Goal: Task Accomplishment & Management: Use online tool/utility

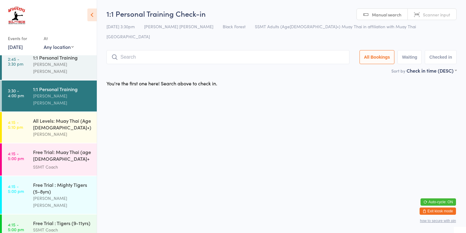
scroll to position [375, 0]
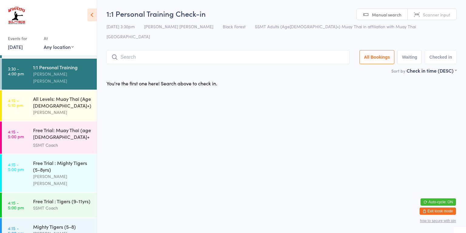
click at [74, 230] on div "[PERSON_NAME] [PERSON_NAME]" at bounding box center [62, 237] width 59 height 14
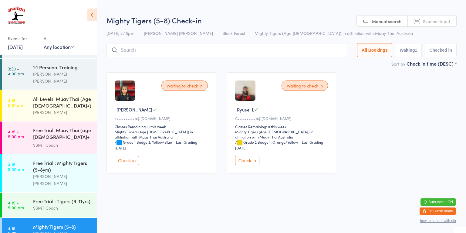
click at [251, 162] on button "Check in" at bounding box center [247, 160] width 24 height 9
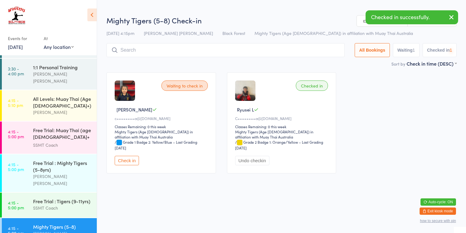
click at [125, 160] on button "Check in" at bounding box center [127, 160] width 24 height 9
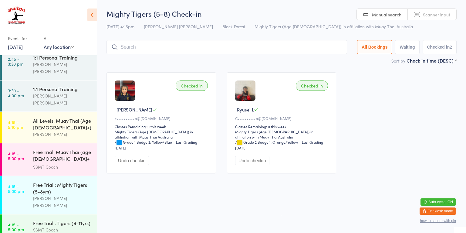
scroll to position [353, 0]
click at [50, 117] on div "All Levels: Muay Thai (Age [DEMOGRAPHIC_DATA]+)" at bounding box center [62, 123] width 59 height 13
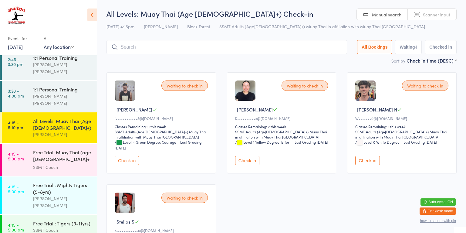
click at [59, 149] on div "Free Trial: Muay Thai (age [DEMOGRAPHIC_DATA]+ years)" at bounding box center [62, 156] width 59 height 15
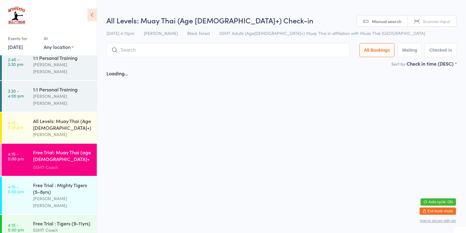
click at [52, 131] on div "[PERSON_NAME]" at bounding box center [62, 134] width 59 height 7
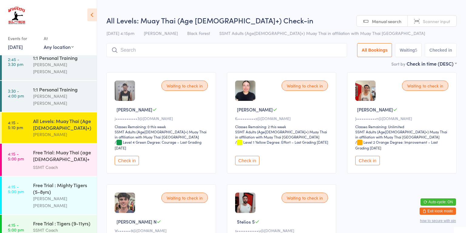
click at [370, 162] on button "Check in" at bounding box center [367, 160] width 24 height 9
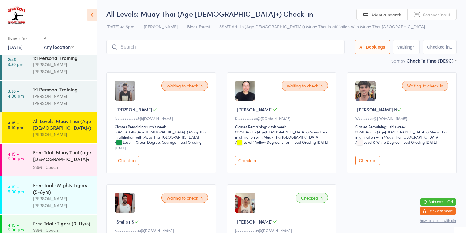
click at [254, 164] on button "Check in" at bounding box center [247, 160] width 24 height 9
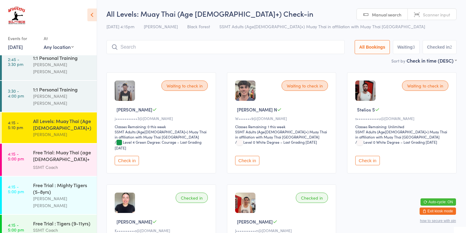
click at [71, 117] on div "All Levels: Muay Thai (Age [DEMOGRAPHIC_DATA]+)" at bounding box center [62, 123] width 59 height 13
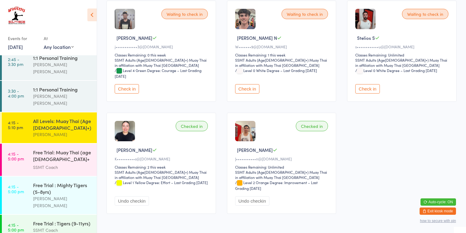
scroll to position [73, 0]
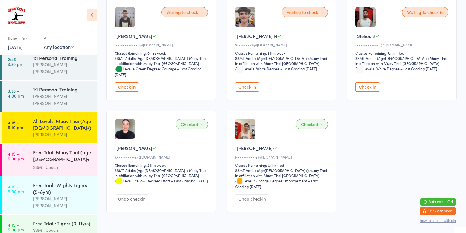
click at [79, 117] on div "All Levels: Muay Thai (Age [DEMOGRAPHIC_DATA]+)" at bounding box center [62, 123] width 59 height 13
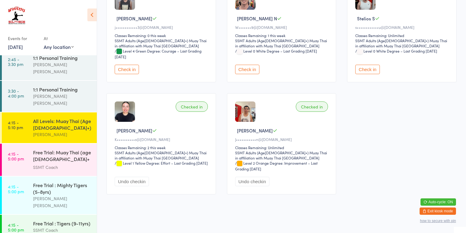
scroll to position [93, 0]
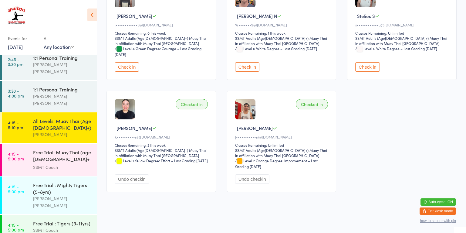
click at [134, 67] on button "Check in" at bounding box center [127, 66] width 24 height 9
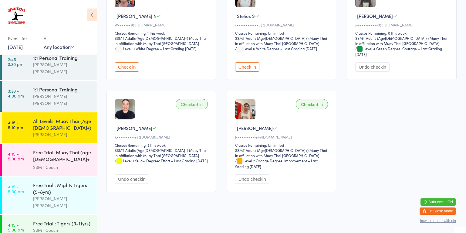
click at [78, 226] on div "SSMT Coach" at bounding box center [62, 229] width 59 height 7
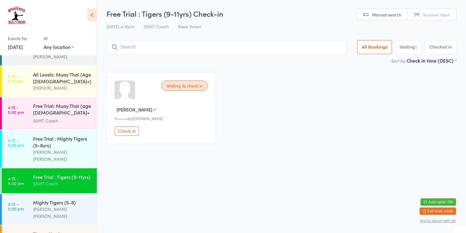
scroll to position [399, 0]
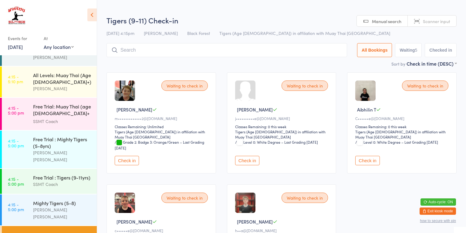
click at [255, 156] on button "Check in" at bounding box center [247, 160] width 24 height 9
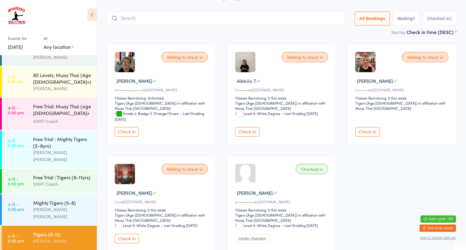
scroll to position [31, 0]
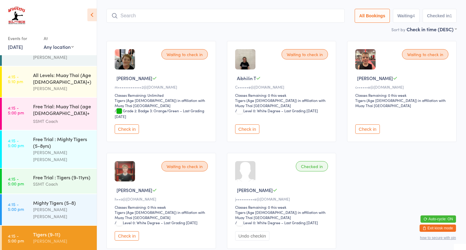
click at [122, 128] on button "Check in" at bounding box center [127, 128] width 24 height 9
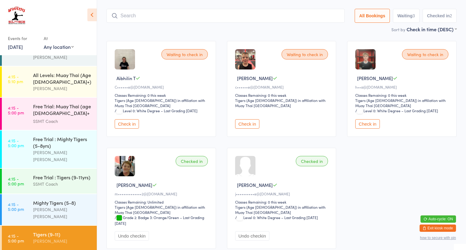
click at [134, 119] on button "Check in" at bounding box center [127, 123] width 24 height 9
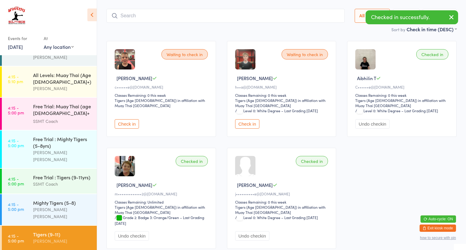
click at [125, 120] on button "Check in" at bounding box center [127, 123] width 24 height 9
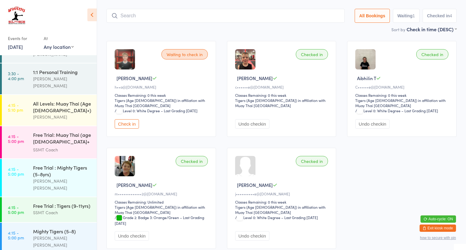
scroll to position [356, 0]
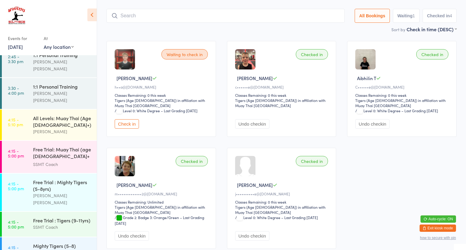
click at [66, 115] on div "All Levels: Muay Thai (Age [DEMOGRAPHIC_DATA]+)" at bounding box center [62, 121] width 59 height 13
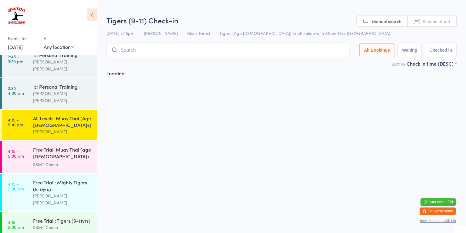
click at [71, 161] on div "SSMT Coach" at bounding box center [62, 164] width 59 height 7
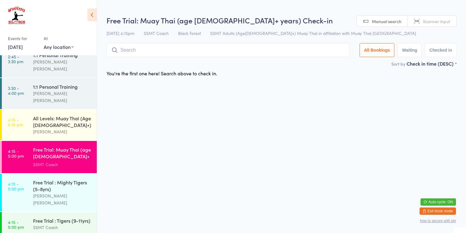
click at [80, 115] on div "All Levels: Muay Thai (Age [DEMOGRAPHIC_DATA]+)" at bounding box center [62, 121] width 59 height 13
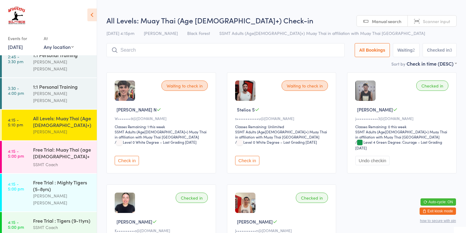
click at [78, 115] on div "All Levels: Muay Thai (Age [DEMOGRAPHIC_DATA]+)" at bounding box center [62, 121] width 59 height 13
click at [71, 115] on div "All Levels: Muay Thai (Age [DEMOGRAPHIC_DATA]+)" at bounding box center [62, 121] width 59 height 13
click at [66, 115] on div "All Levels: Muay Thai (Age [DEMOGRAPHIC_DATA]+)" at bounding box center [62, 121] width 59 height 13
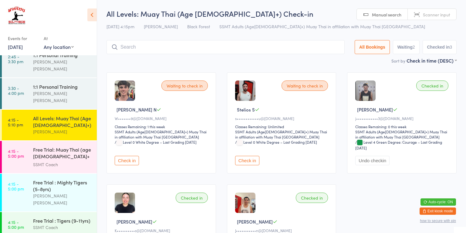
click at [152, 48] on input "search" at bounding box center [226, 47] width 238 height 14
click at [155, 48] on input "search" at bounding box center [226, 47] width 238 height 14
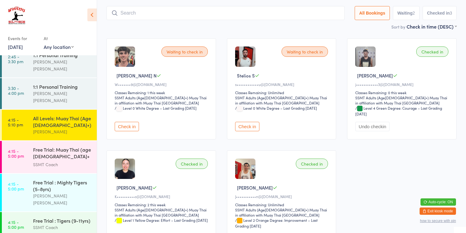
scroll to position [40, 0]
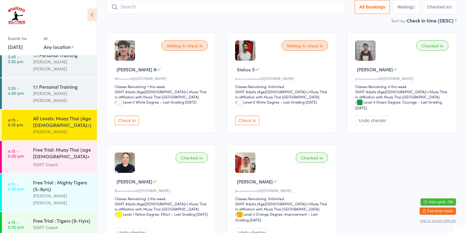
click at [165, 8] on input "search" at bounding box center [226, 7] width 238 height 14
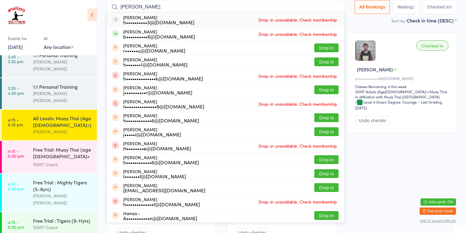
type input "[PERSON_NAME]"
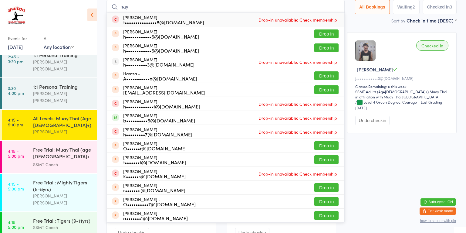
type input "[PERSON_NAME]"
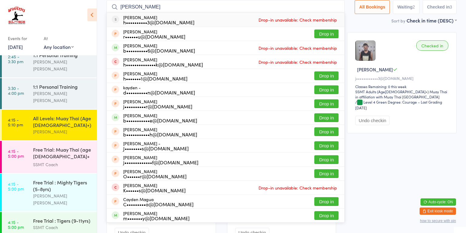
click at [129, 49] on div "b••••••••••6@[DOMAIN_NAME]" at bounding box center [159, 50] width 72 height 5
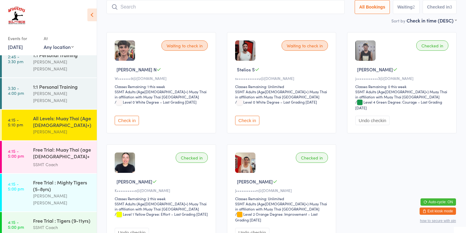
click at [251, 120] on button "Check in" at bounding box center [247, 120] width 24 height 9
click at [122, 123] on button "Check in" at bounding box center [127, 120] width 24 height 9
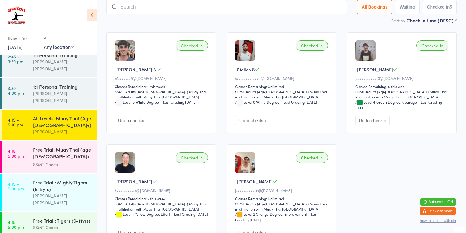
click at [75, 115] on div "All Levels: Muay Thai (Age [DEMOGRAPHIC_DATA]+)" at bounding box center [62, 121] width 59 height 13
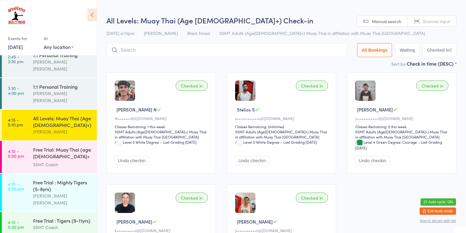
click at [79, 146] on div "Free Trial: Muay Thai (age [DEMOGRAPHIC_DATA]+ years)" at bounding box center [62, 153] width 59 height 15
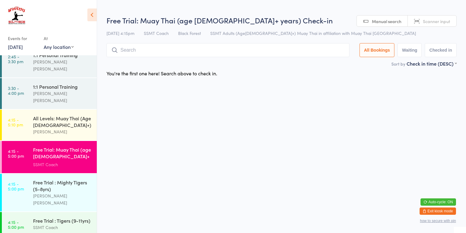
click at [83, 115] on div "All Levels: Muay Thai (Age [DEMOGRAPHIC_DATA]+)" at bounding box center [62, 121] width 59 height 13
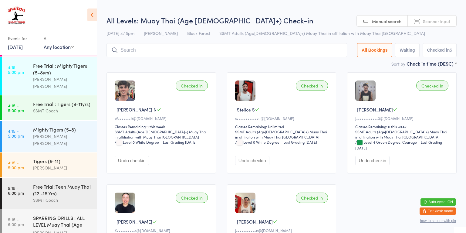
scroll to position [473, 0]
click at [68, 213] on div "SPARRING DRILLS : ALL LEVEL Muay Thai (Age [DEMOGRAPHIC_DATA]+)" at bounding box center [62, 220] width 59 height 15
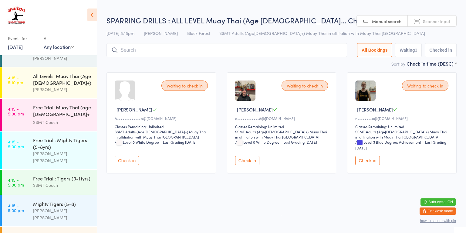
scroll to position [397, 0]
click at [63, 73] on div "All Levels: Muay Thai (Age [DEMOGRAPHIC_DATA]+)" at bounding box center [62, 79] width 59 height 13
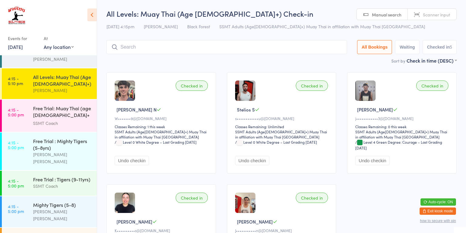
click at [49, 201] on div "Mighty Tigers (5-8)" at bounding box center [62, 204] width 59 height 7
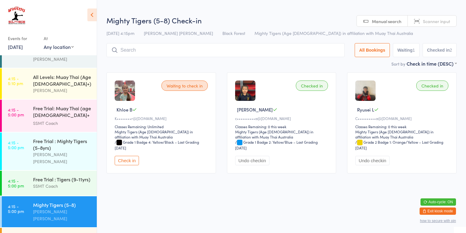
click at [130, 160] on button "Check in" at bounding box center [127, 160] width 24 height 9
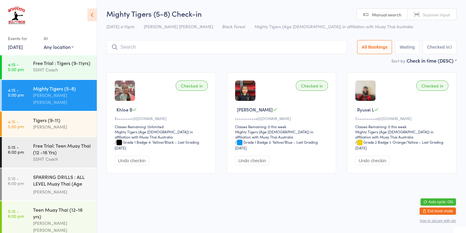
scroll to position [522, 0]
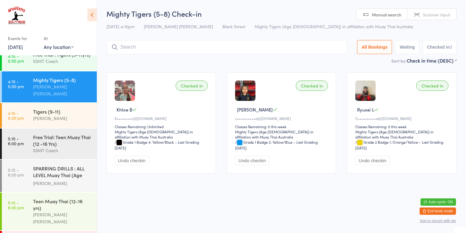
click at [81, 165] on div "SPARRING DRILLS : ALL LEVEL Muay Thai (Age [DEMOGRAPHIC_DATA]+)" at bounding box center [62, 172] width 59 height 15
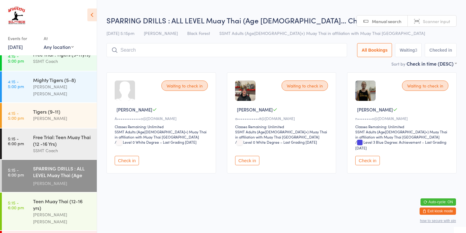
click at [375, 164] on button "Check in" at bounding box center [367, 160] width 24 height 9
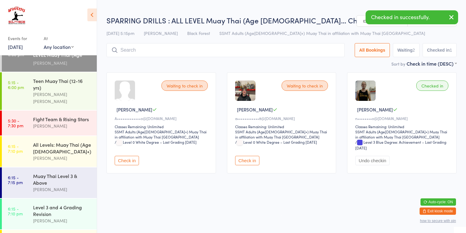
scroll to position [645, 0]
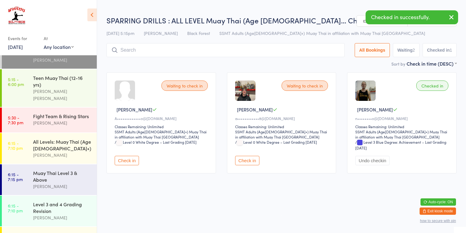
click at [82, 214] on div "[PERSON_NAME]" at bounding box center [62, 217] width 59 height 7
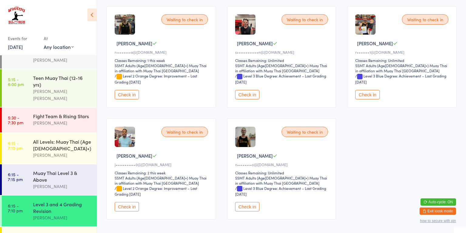
scroll to position [293, 0]
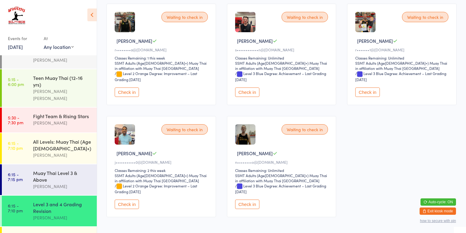
click at [250, 200] on button "Check in" at bounding box center [247, 203] width 24 height 9
